Goal: Task Accomplishment & Management: Complete application form

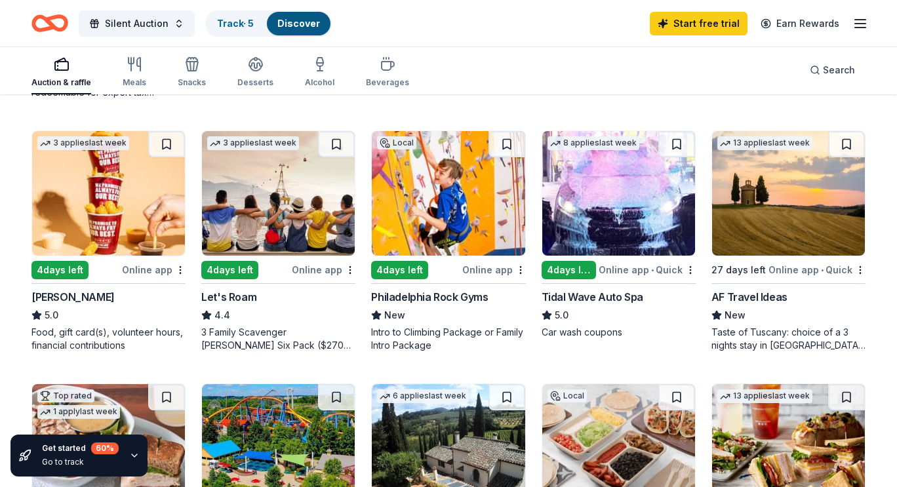
scroll to position [620, 0]
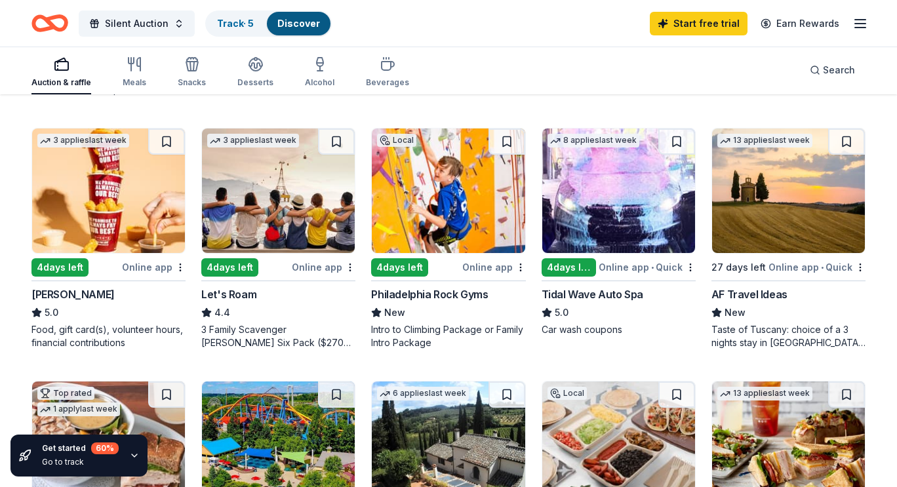
click at [446, 290] on div "Philadelphia Rock Gyms" at bounding box center [429, 295] width 117 height 16
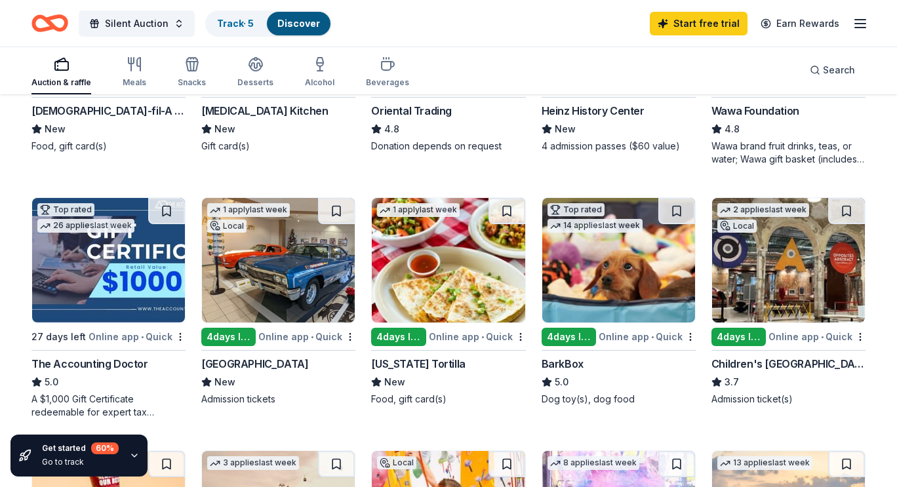
scroll to position [369, 0]
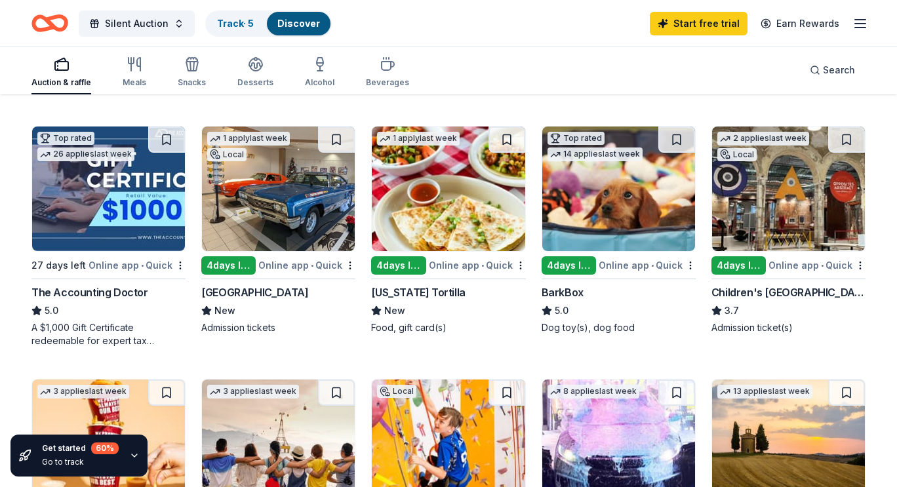
click at [70, 292] on div "The Accounting Doctor" at bounding box center [89, 293] width 117 height 16
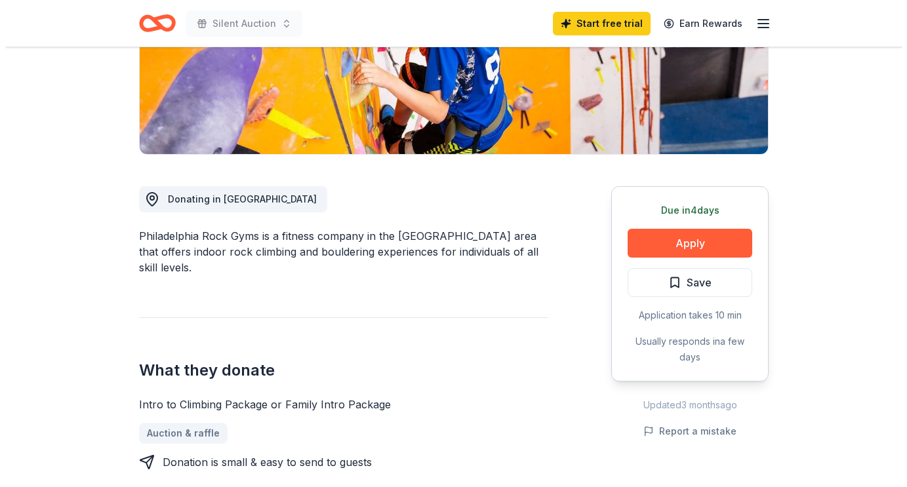
scroll to position [257, 0]
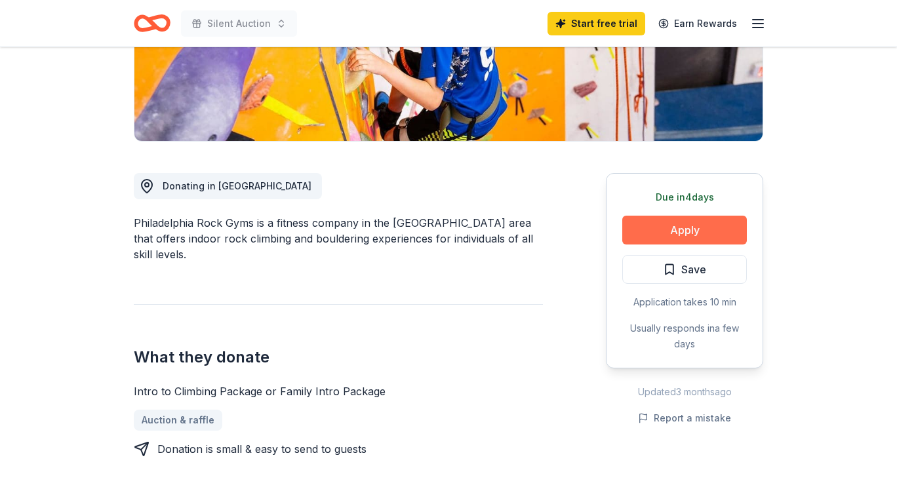
click at [643, 234] on button "Apply" at bounding box center [684, 230] width 125 height 29
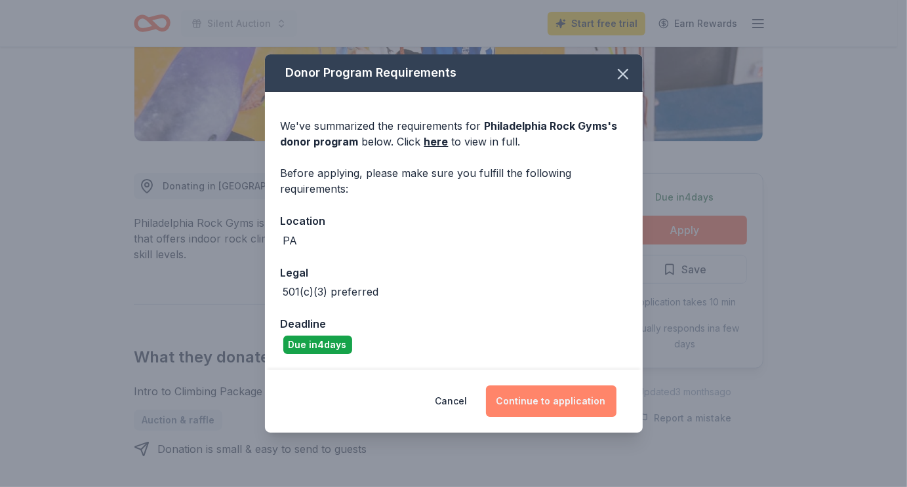
click at [530, 397] on button "Continue to application" at bounding box center [551, 401] width 131 height 31
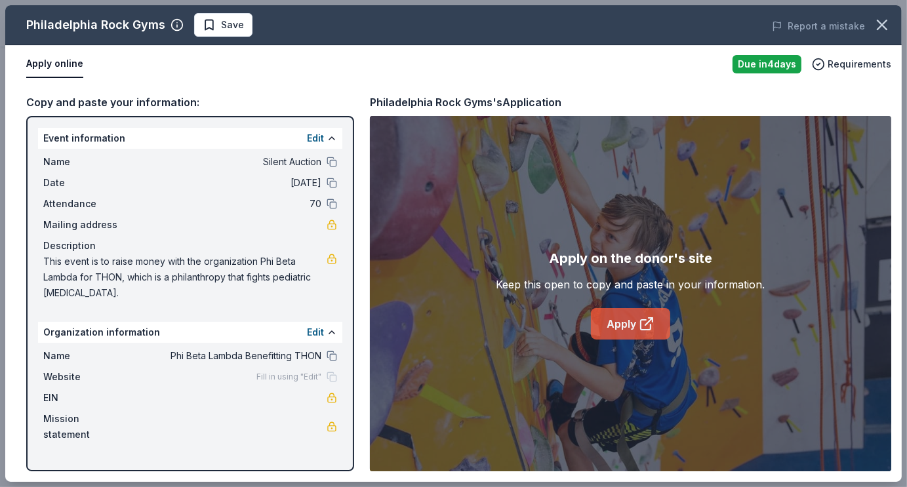
click at [615, 323] on link "Apply" at bounding box center [630, 323] width 79 height 31
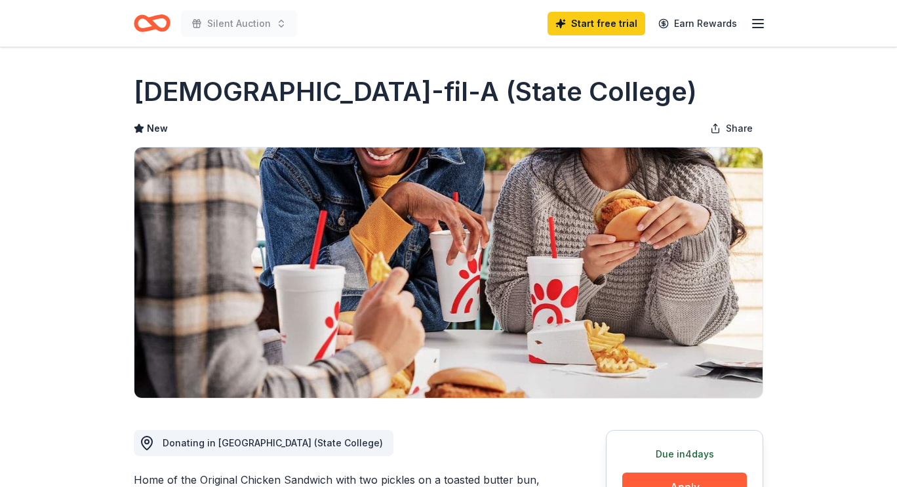
scroll to position [177, 0]
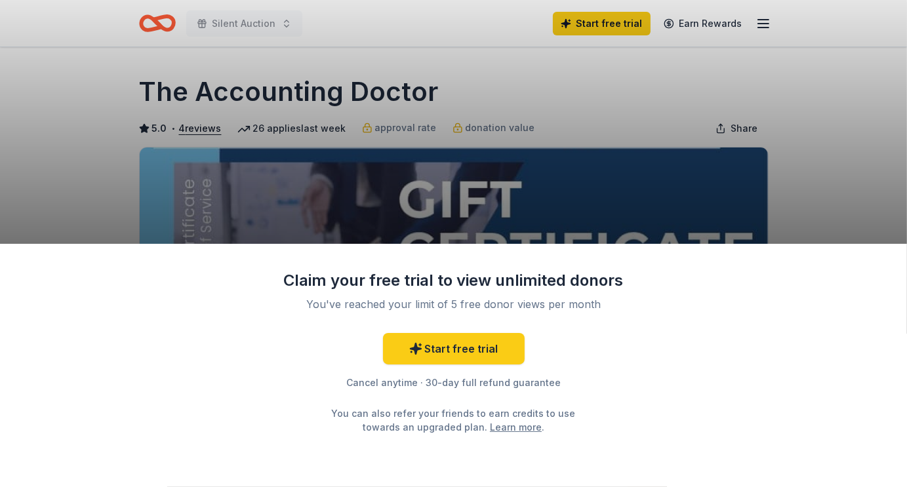
click at [856, 157] on div "Claim your free trial to view unlimited donors You've reached your limit of 5 f…" at bounding box center [453, 243] width 907 height 487
